Goal: Information Seeking & Learning: Learn about a topic

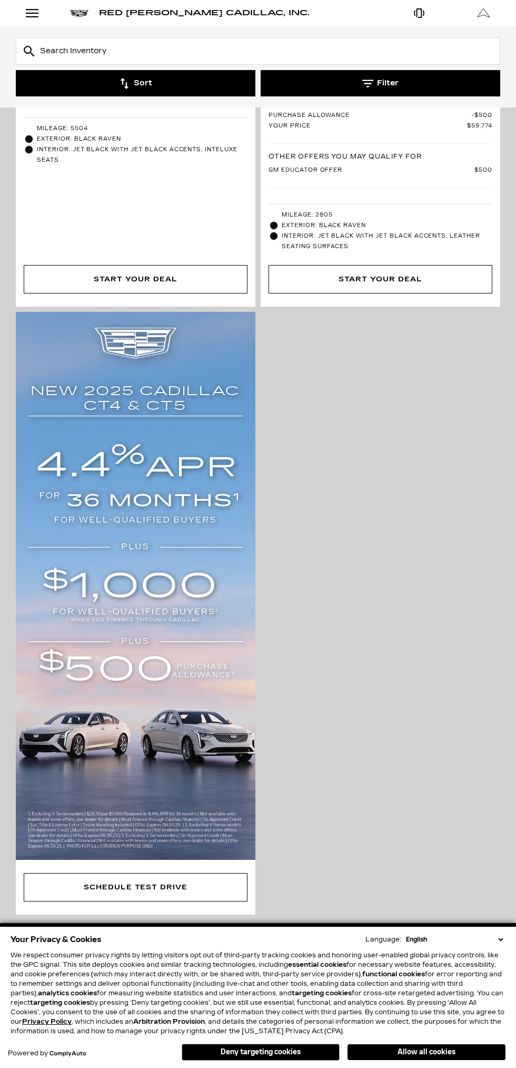
scroll to position [496, 0]
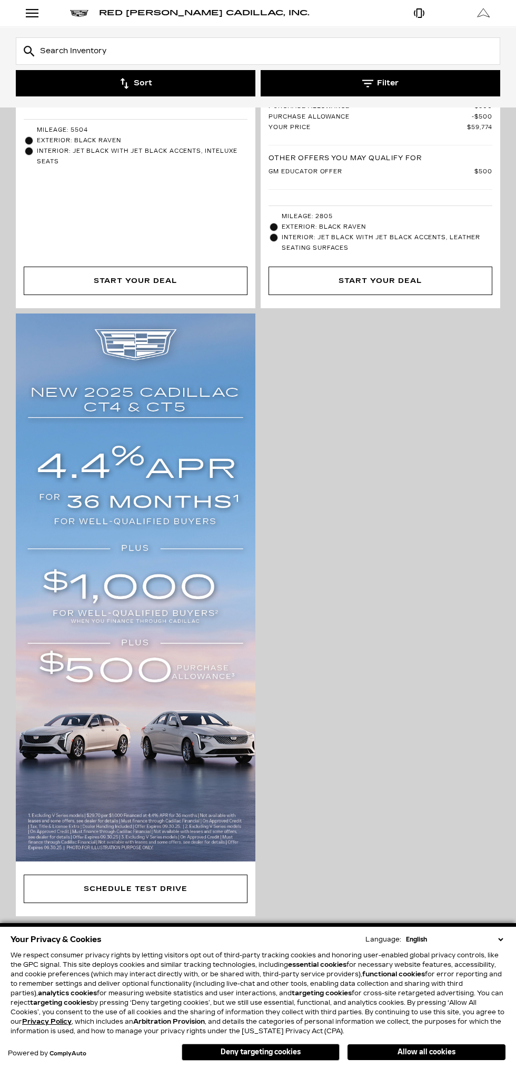
click at [446, 812] on div "360° WalkAround/Features Compare New 2024 Cadillac CT5 Sport Stock : C108419 VI…" at bounding box center [258, 353] width 490 height 1130
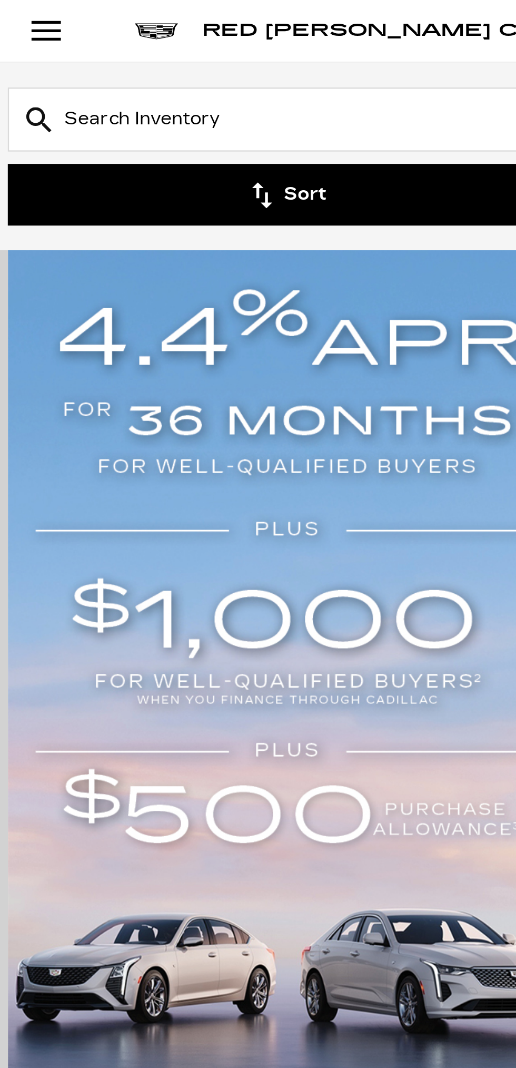
scroll to position [815, 0]
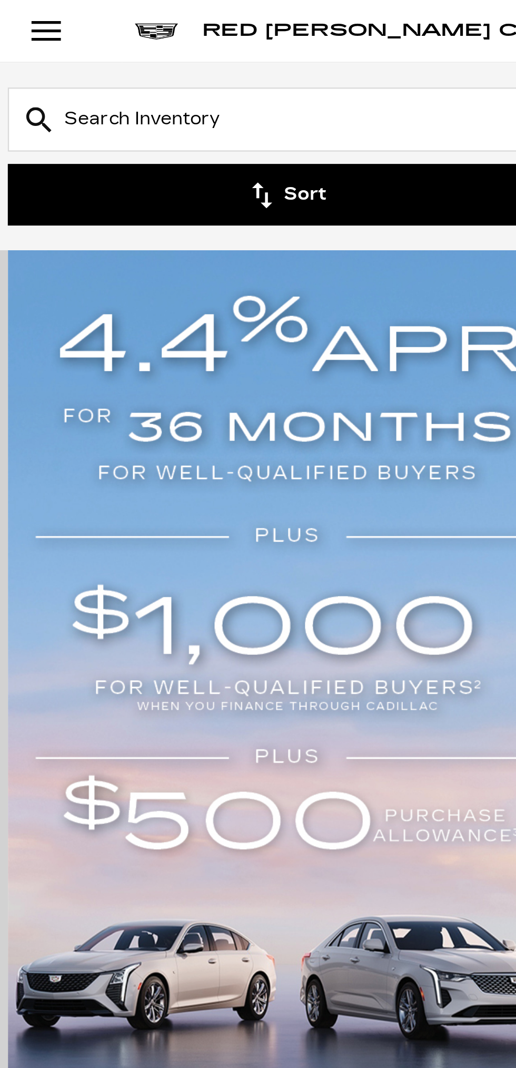
click at [204, 74] on button "Sort" at bounding box center [136, 83] width 240 height 26
click at [192, 83] on button "Sort" at bounding box center [136, 83] width 240 height 26
click at [169, 55] on input "Search Inventory" at bounding box center [258, 50] width 485 height 27
type input "S"
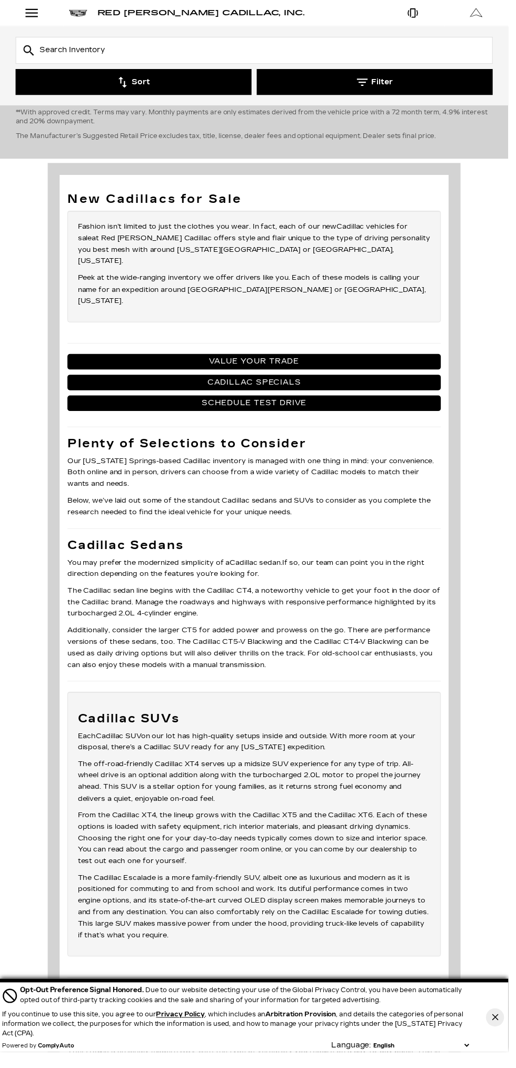
scroll to position [5981, 0]
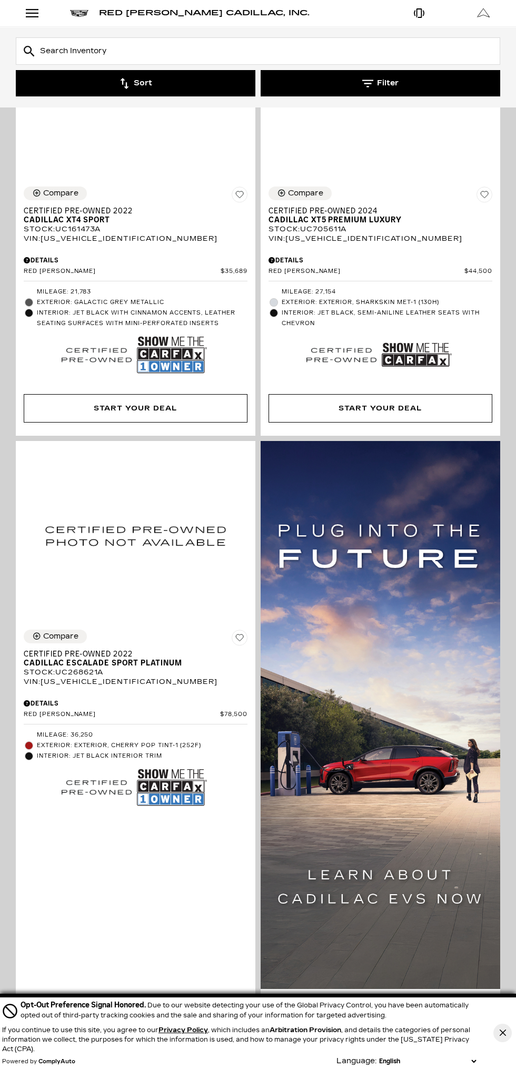
scroll to position [337, 0]
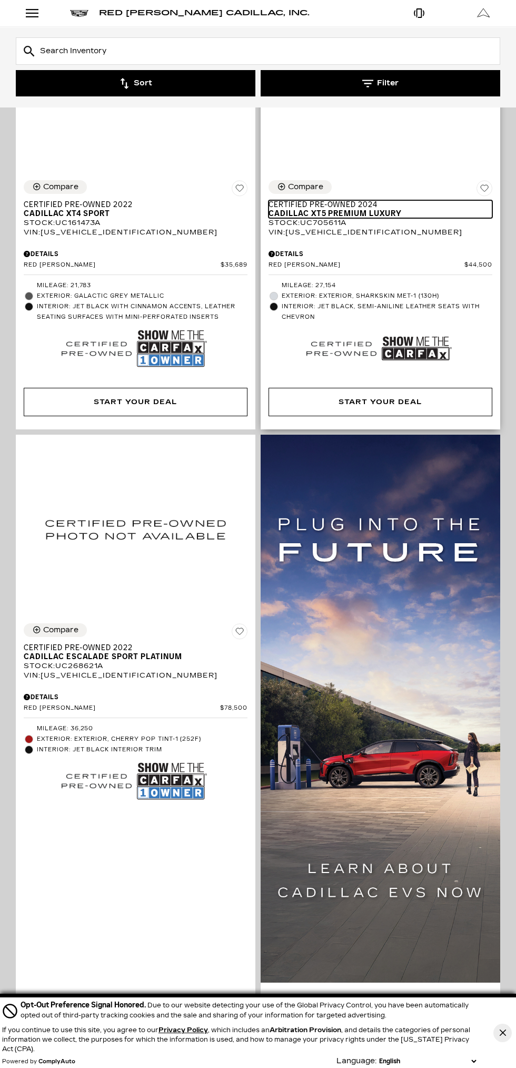
click at [420, 209] on span "Cadillac XT5 Premium Luxury" at bounding box center [377, 213] width 216 height 9
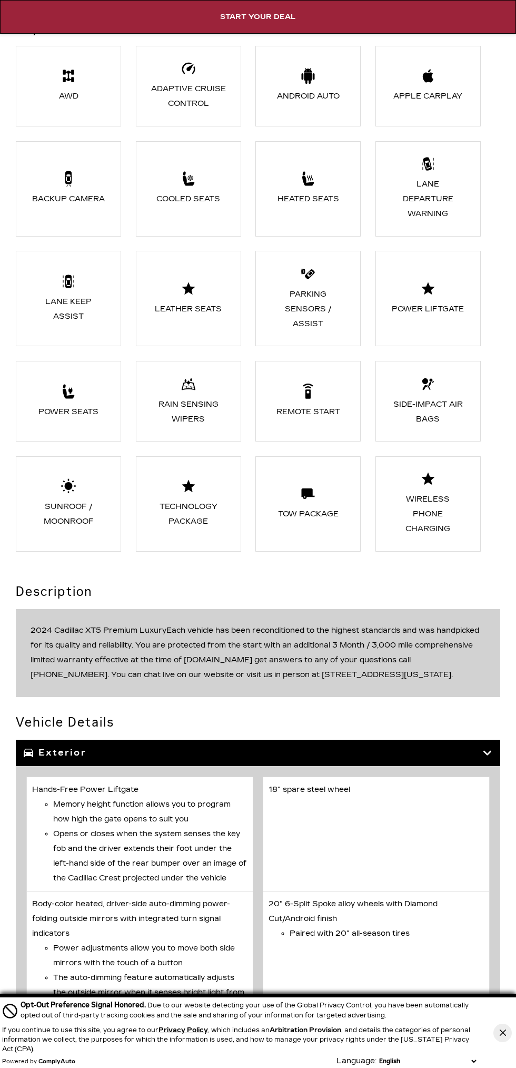
scroll to position [1442, 0]
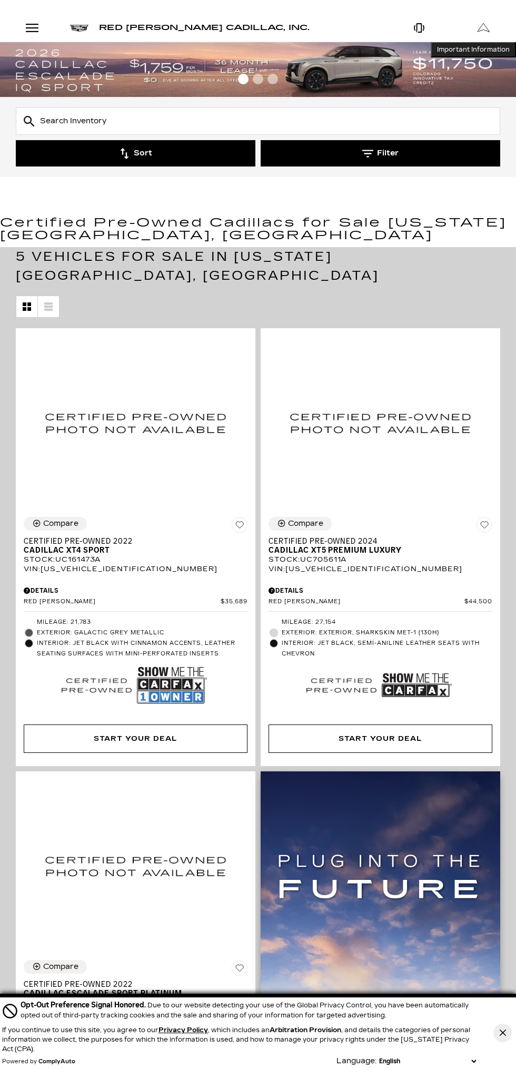
scroll to position [8, 0]
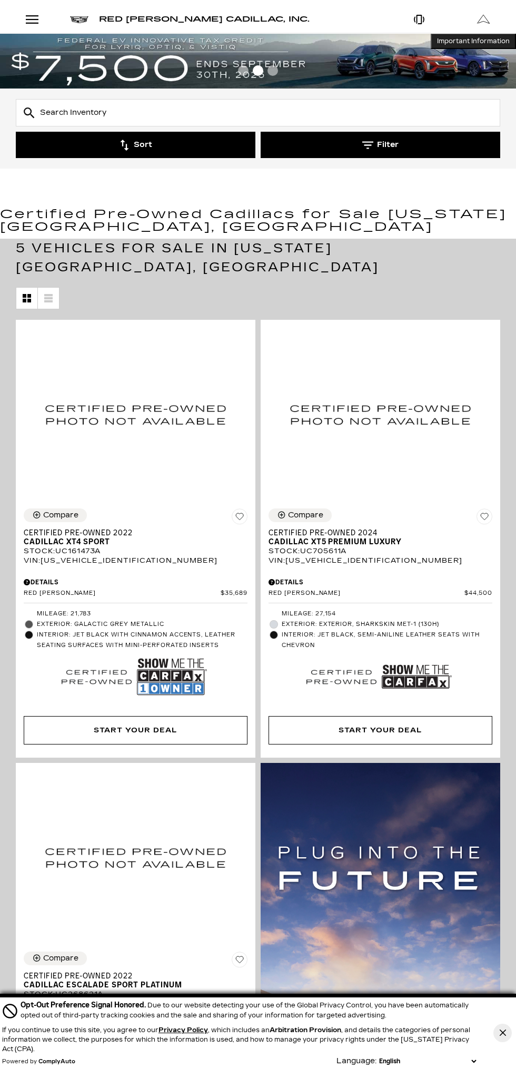
click at [429, 144] on button "Filter" at bounding box center [381, 145] width 240 height 26
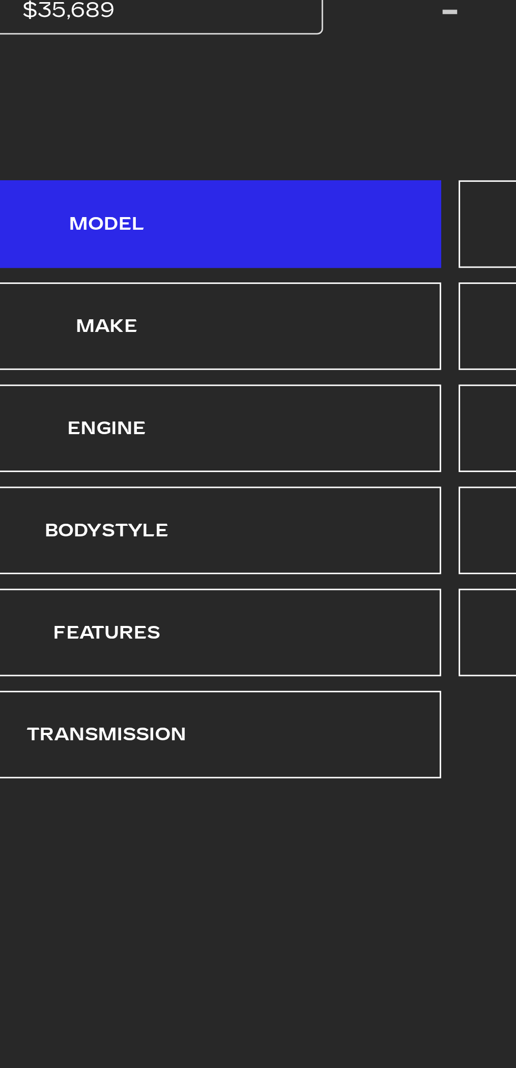
click at [195, 296] on div "Model" at bounding box center [134, 294] width 242 height 32
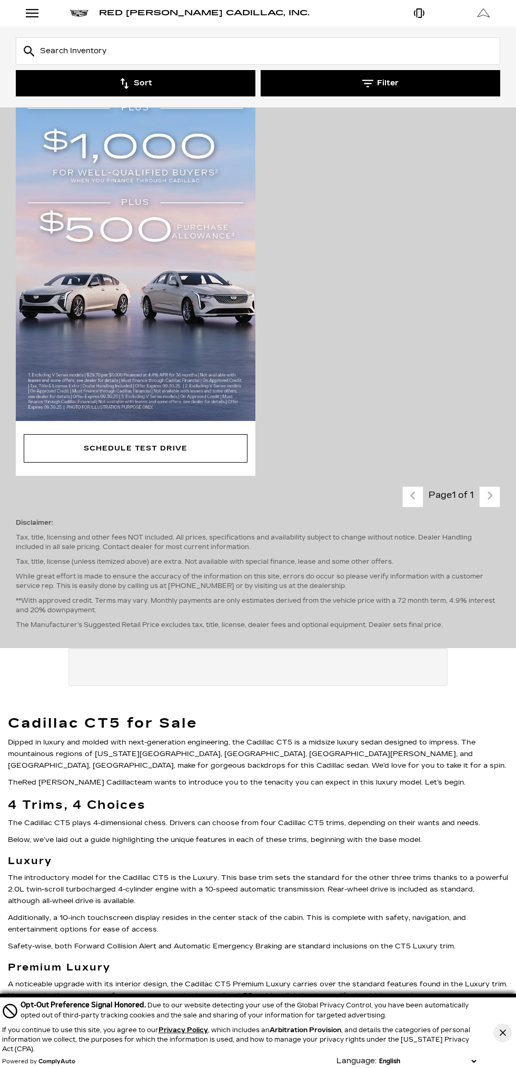
scroll to position [940, 0]
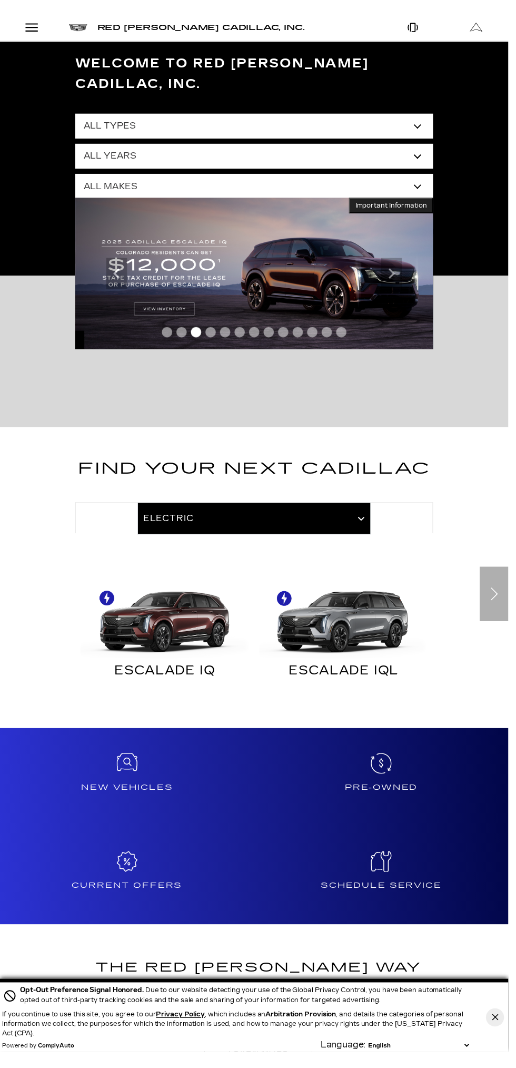
click at [506, 604] on div "Next" at bounding box center [501, 602] width 29 height 55
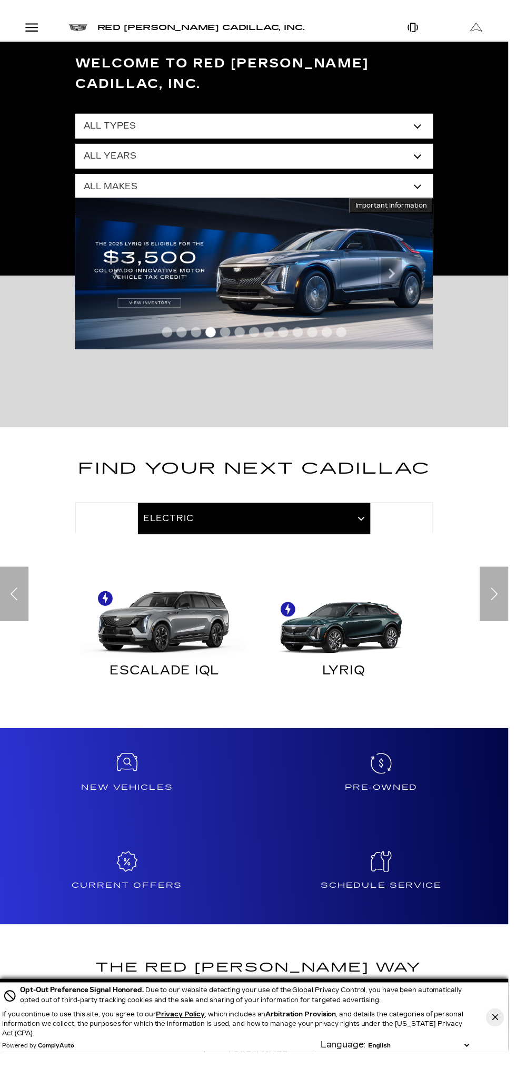
click at [385, 608] on img at bounding box center [346, 626] width 171 height 86
click at [398, 636] on img at bounding box center [346, 626] width 171 height 86
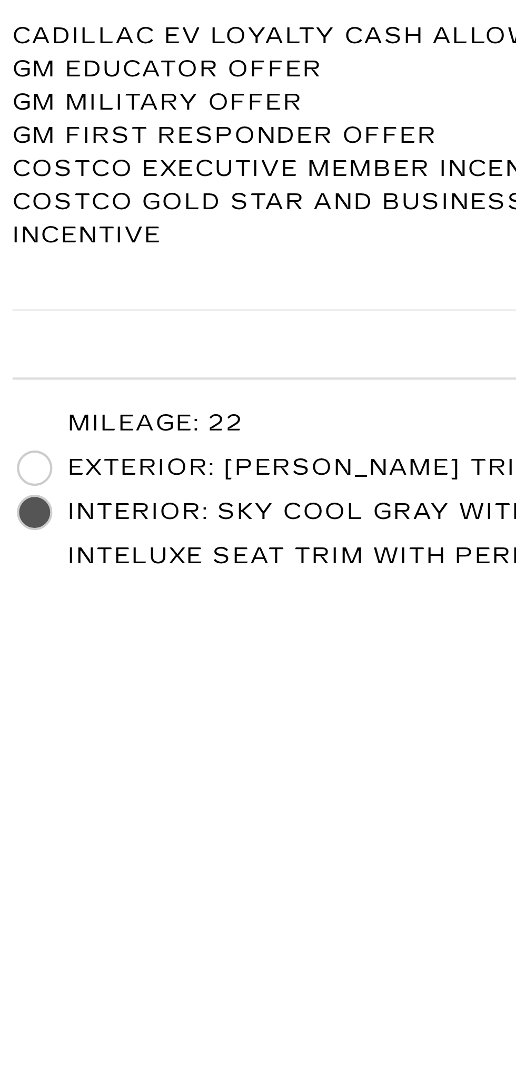
scroll to position [14, 0]
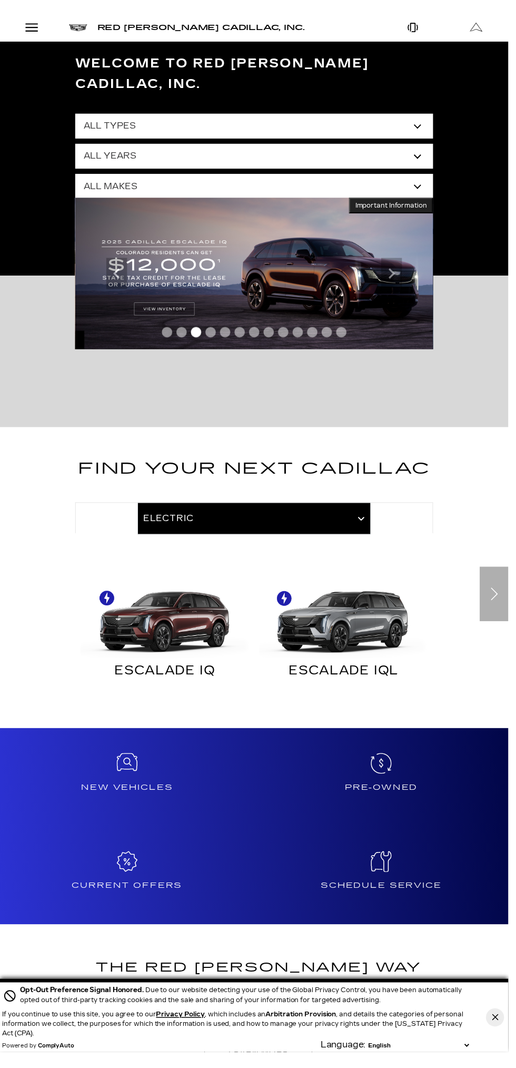
click at [497, 606] on div "Next slide" at bounding box center [501, 602] width 29 height 55
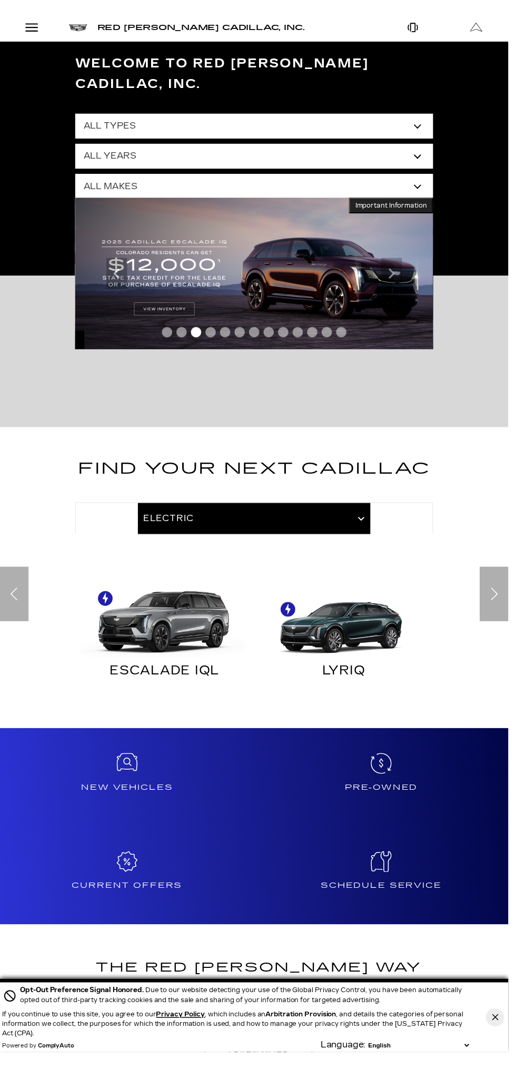
click at [370, 633] on img at bounding box center [346, 626] width 171 height 86
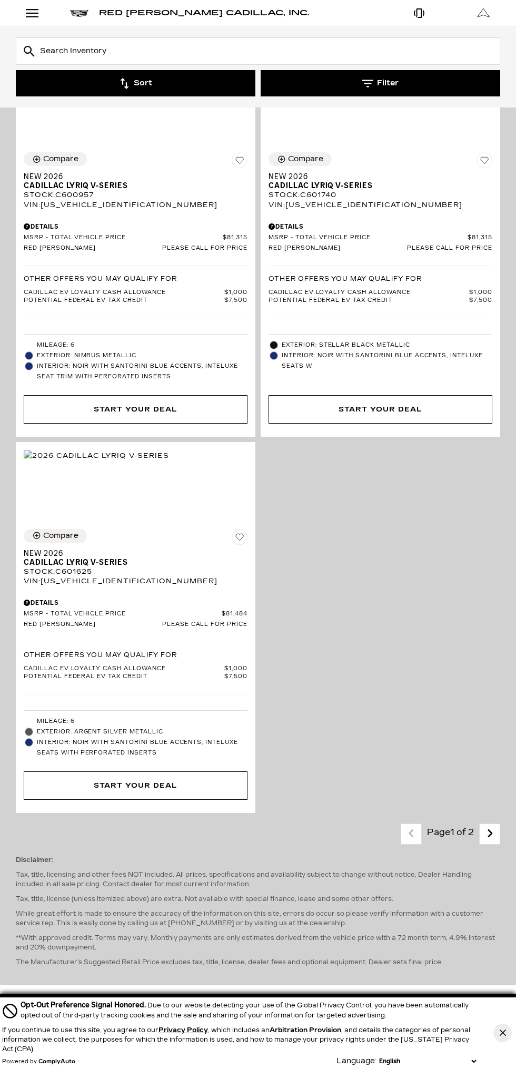
scroll to position [5706, 0]
